Goal: Task Accomplishment & Management: Manage account settings

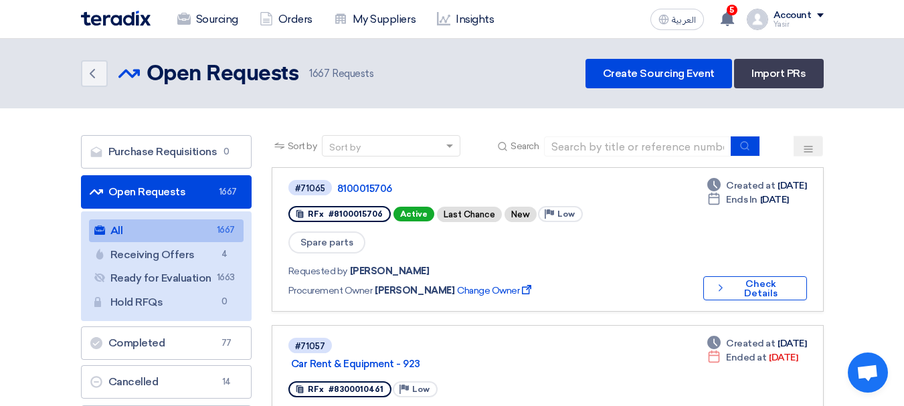
click at [139, 188] on link "Open Requests Open Requests 1667" at bounding box center [166, 191] width 171 height 33
click at [171, 193] on link "Open Requests Open Requests 1667" at bounding box center [166, 191] width 171 height 33
click at [145, 195] on link "Open Requests Open Requests 1667" at bounding box center [166, 191] width 171 height 33
click at [88, 74] on icon "Back" at bounding box center [92, 74] width 16 height 16
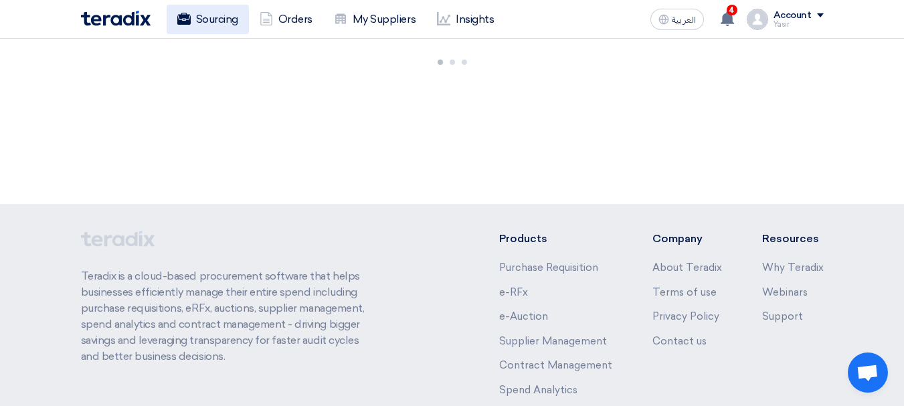
click at [227, 21] on link "Sourcing" at bounding box center [208, 19] width 82 height 29
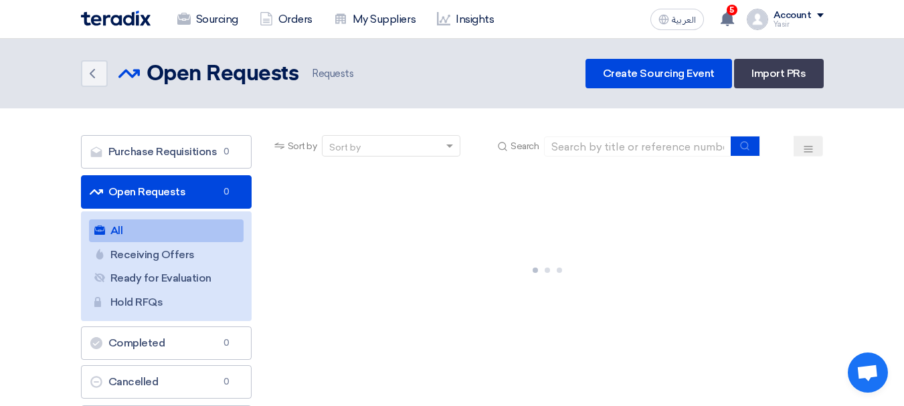
click at [193, 188] on link "Open Requests Open Requests 0" at bounding box center [166, 191] width 171 height 33
click at [153, 192] on link "Open Requests Open Requests 0" at bounding box center [166, 191] width 171 height 33
click at [185, 191] on link "Open Requests Open Requests 0" at bounding box center [166, 191] width 171 height 33
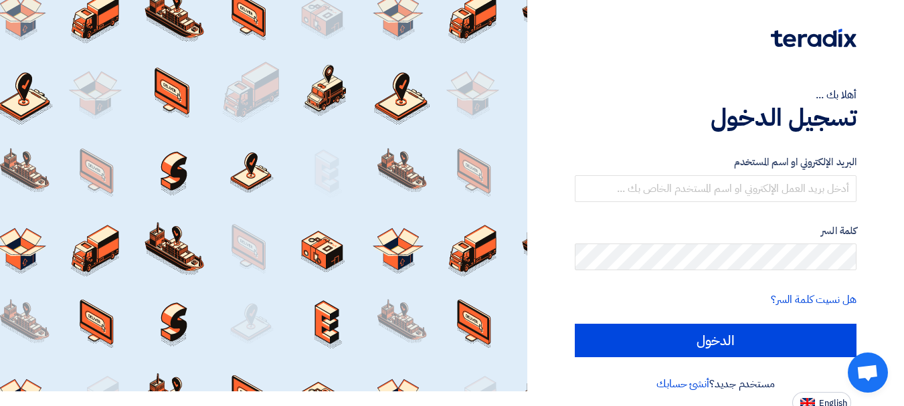
scroll to position [22, 0]
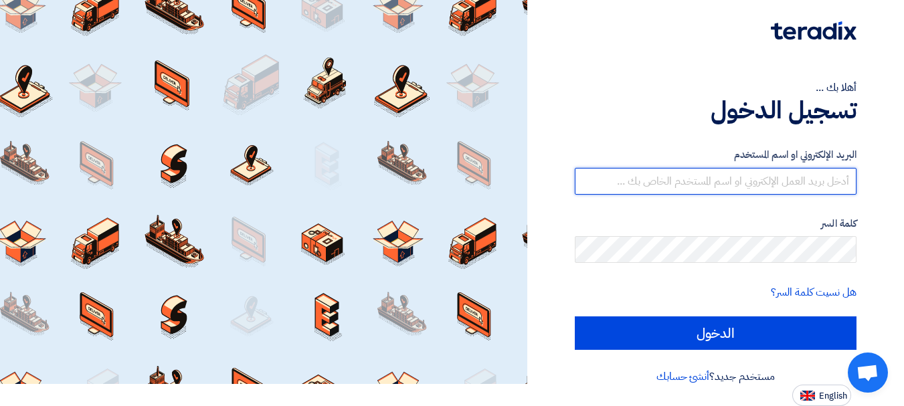
click at [700, 180] on input "text" at bounding box center [716, 181] width 282 height 27
type input "[EMAIL_ADDRESS][DOMAIN_NAME]"
